Goal: Task Accomplishment & Management: Manage account settings

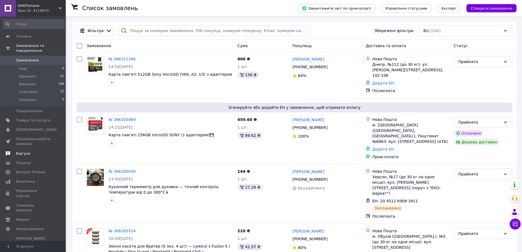
click at [24, 151] on span "Відгуки" at bounding box center [23, 153] width 14 height 5
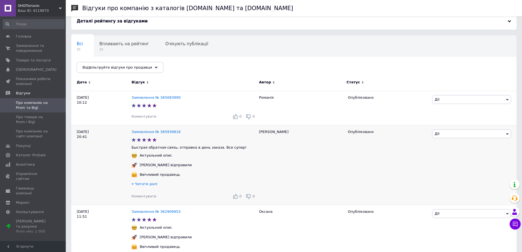
scroll to position [55, 0]
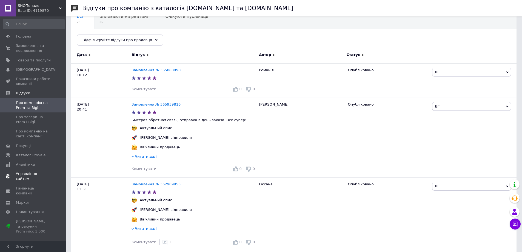
click at [23, 174] on span "Управління сайтом" at bounding box center [33, 176] width 35 height 10
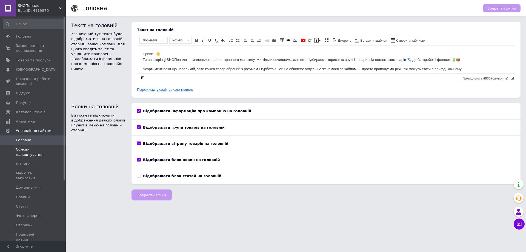
click at [24, 154] on span "Основні налаштування" at bounding box center [33, 152] width 35 height 10
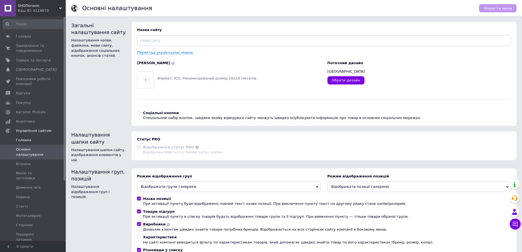
click at [24, 140] on span "Головна" at bounding box center [23, 139] width 15 height 5
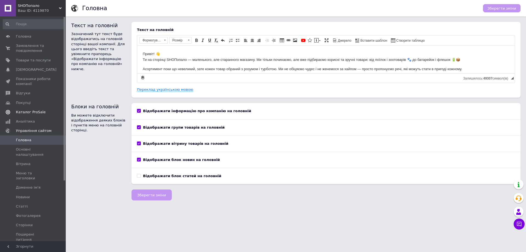
click at [24, 111] on span "Каталог ProSale" at bounding box center [31, 112] width 30 height 5
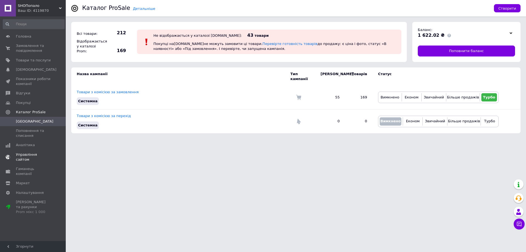
click at [33, 154] on span "Управління сайтом" at bounding box center [33, 157] width 35 height 10
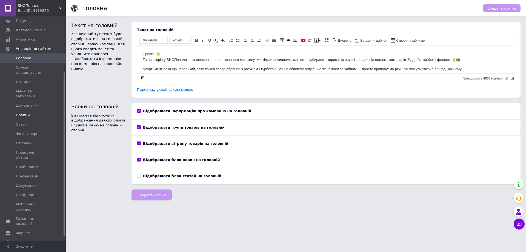
scroll to position [82, 0]
click at [27, 239] on span "Налаштування" at bounding box center [30, 241] width 28 height 5
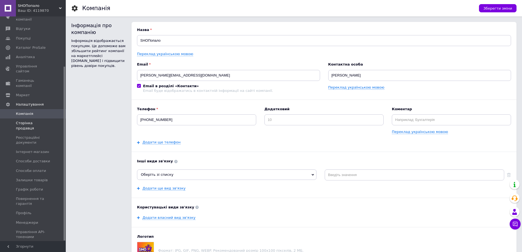
click at [39, 120] on span "Сторінка продавця" at bounding box center [33, 125] width 35 height 10
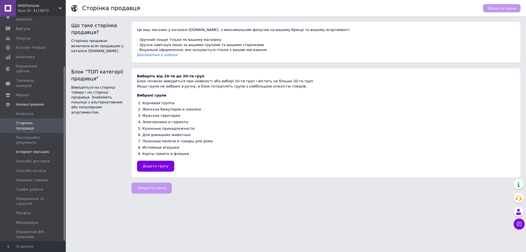
click at [30, 149] on span "Інтернет-магазин" at bounding box center [32, 151] width 33 height 5
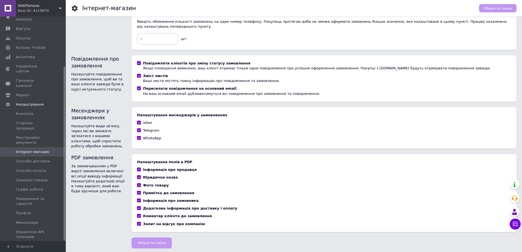
scroll to position [293, 0]
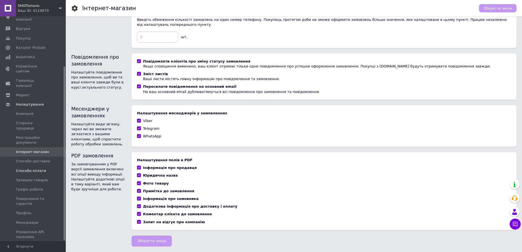
click at [39, 168] on span "Способи оплати" at bounding box center [31, 170] width 30 height 5
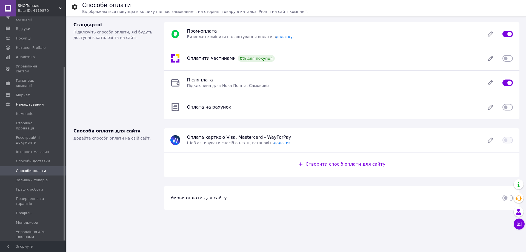
click at [508, 57] on input "checkbox" at bounding box center [507, 58] width 10 height 5
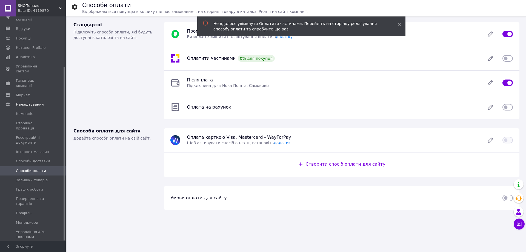
click at [507, 58] on input "checkbox" at bounding box center [507, 58] width 10 height 5
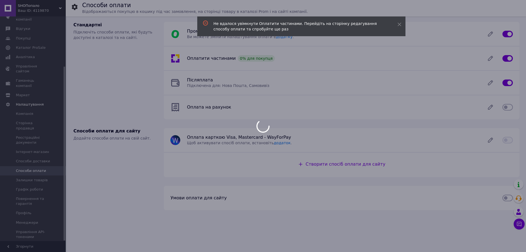
checkbox input "false"
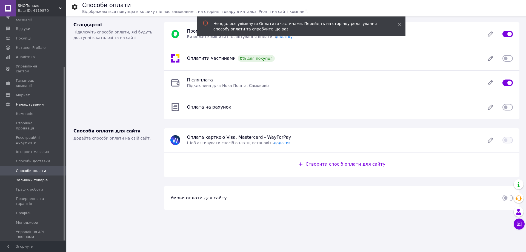
click at [26, 177] on span "Залишки товарів" at bounding box center [32, 179] width 32 height 5
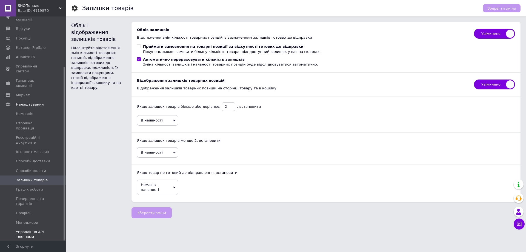
click at [24, 229] on span "Управління API-токенами" at bounding box center [33, 234] width 35 height 10
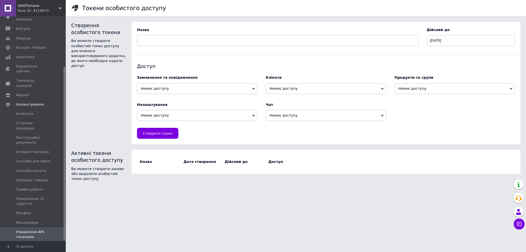
click at [26, 251] on div "Prom мікс 1 000" at bounding box center [33, 256] width 35 height 5
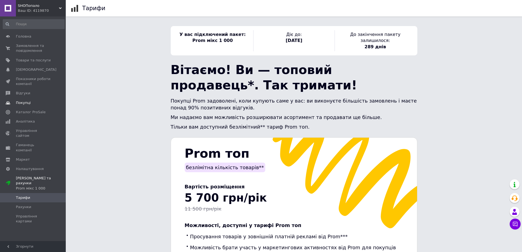
click at [21, 102] on span "Покупці" at bounding box center [23, 102] width 15 height 5
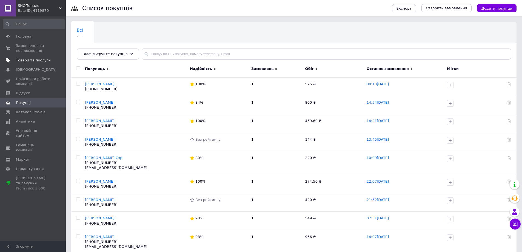
click at [26, 60] on span "Товари та послуги" at bounding box center [33, 60] width 35 height 5
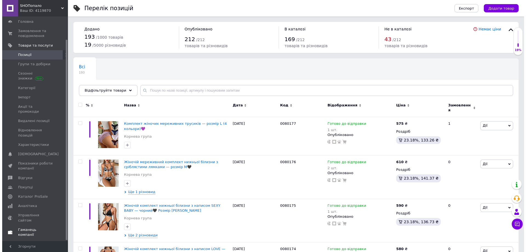
scroll to position [26, 0]
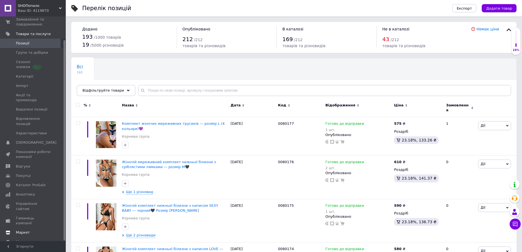
click at [19, 230] on span "Маркет" at bounding box center [23, 232] width 14 height 5
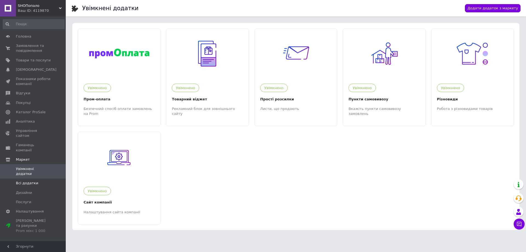
click at [24, 180] on span "Всі додатки" at bounding box center [27, 182] width 22 height 5
click at [24, 82] on span "Показники роботи компанії" at bounding box center [33, 81] width 35 height 10
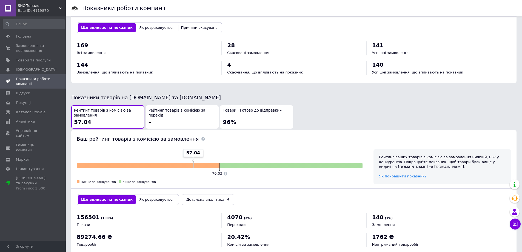
scroll to position [229, 0]
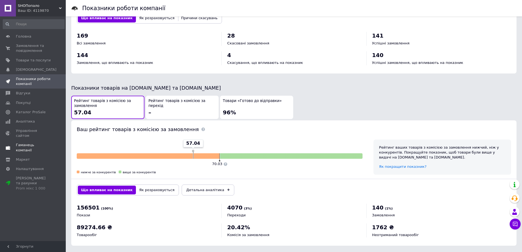
click at [34, 142] on span "Гаманець компанії" at bounding box center [33, 147] width 35 height 10
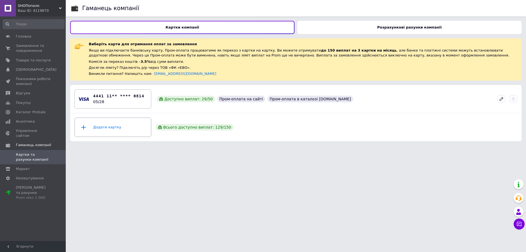
click at [84, 126] on icon at bounding box center [83, 127] width 5 height 5
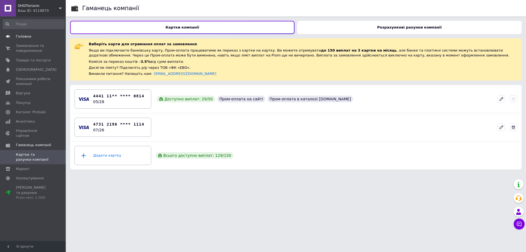
click at [26, 36] on span "Головна" at bounding box center [23, 36] width 15 height 5
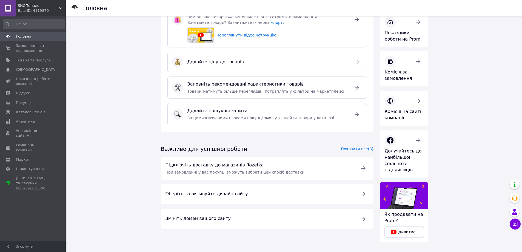
scroll to position [56, 0]
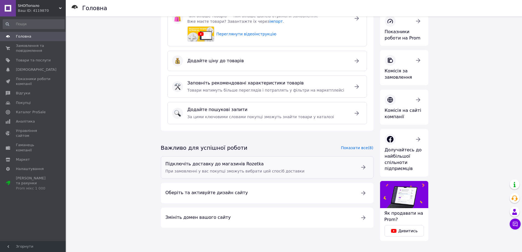
click at [284, 169] on span "При замовленні у вас покупці зможуть вибрати цей спосіб доставки" at bounding box center [234, 171] width 139 height 4
click at [26, 48] on span "Замовлення та повідомлення" at bounding box center [33, 48] width 35 height 10
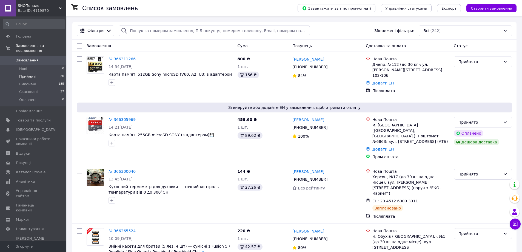
click at [26, 74] on span "Прийняті" at bounding box center [27, 76] width 17 height 5
click at [30, 226] on span "Налаштування" at bounding box center [30, 228] width 28 height 5
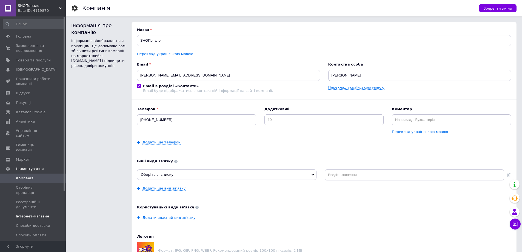
click at [29, 214] on span "Інтернет-магазин" at bounding box center [32, 216] width 33 height 5
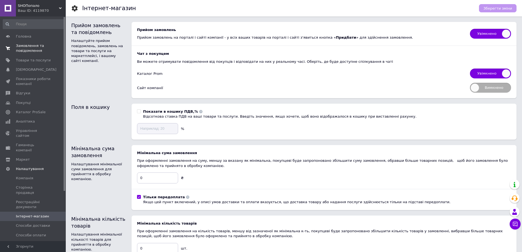
click at [22, 48] on span "Замовлення та повідомлення" at bounding box center [33, 48] width 35 height 10
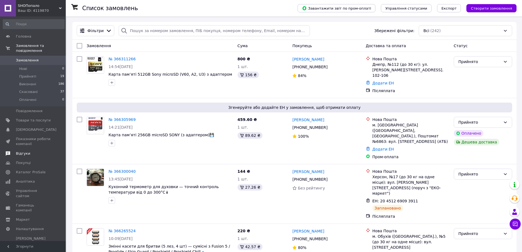
click at [22, 151] on span "Відгуки" at bounding box center [23, 153] width 14 height 5
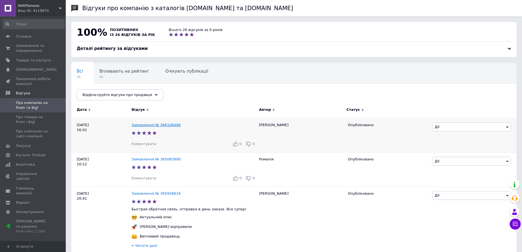
click at [146, 125] on link "Замовлення № 366106496" at bounding box center [155, 125] width 49 height 4
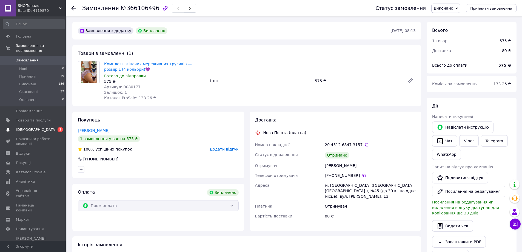
click at [28, 127] on span "[DEMOGRAPHIC_DATA]" at bounding box center [36, 129] width 41 height 5
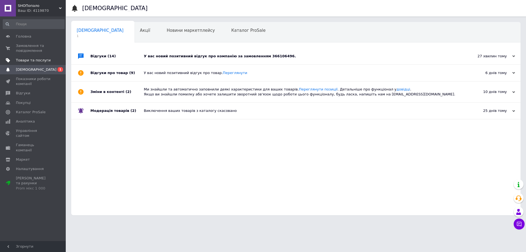
click at [34, 61] on span "Товари та послуги" at bounding box center [33, 60] width 35 height 5
